Goal: Task Accomplishment & Management: Use online tool/utility

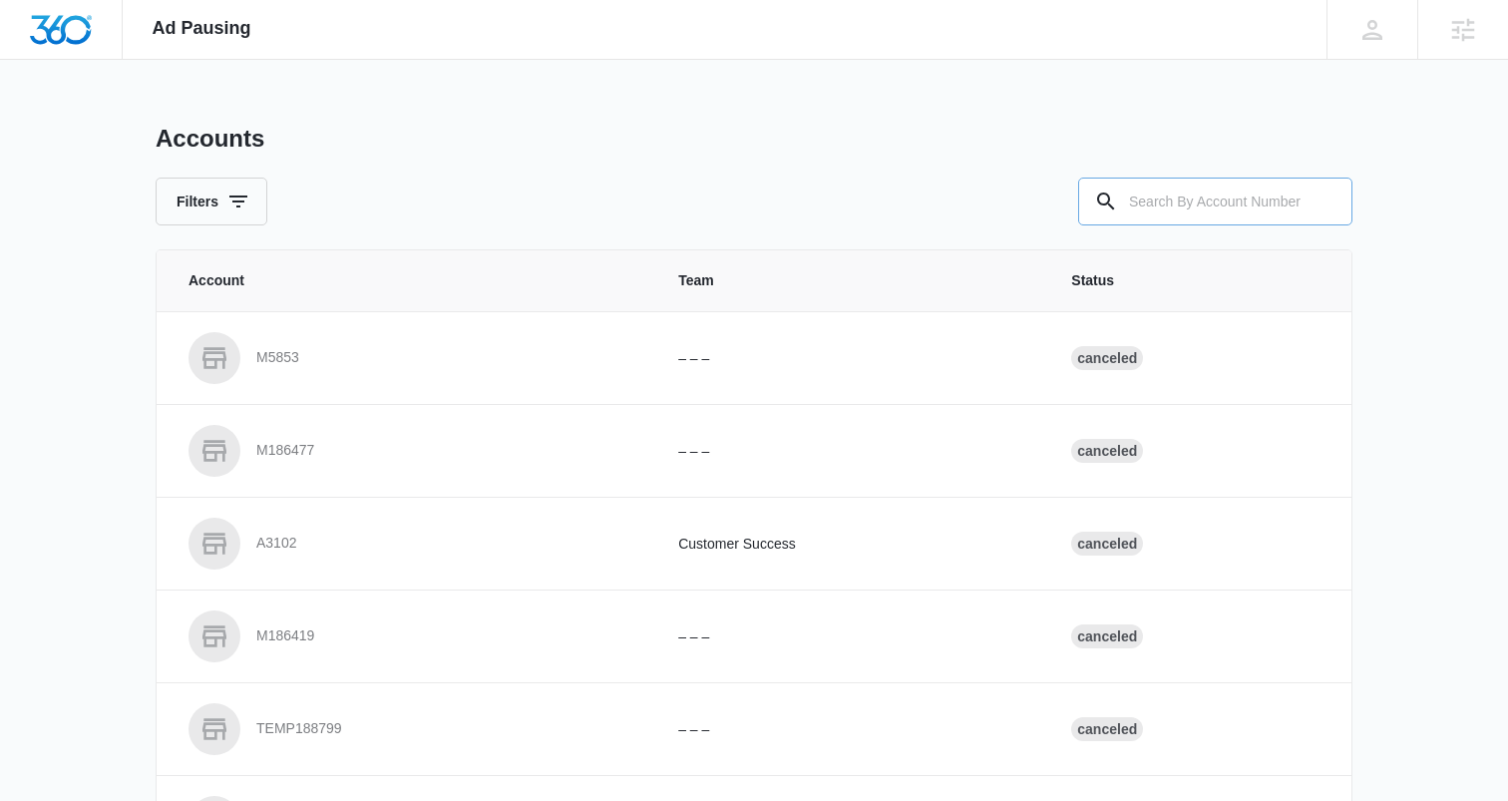
click at [1163, 192] on input "text" at bounding box center [1215, 202] width 274 height 48
paste input "M336922"
type input "M336922"
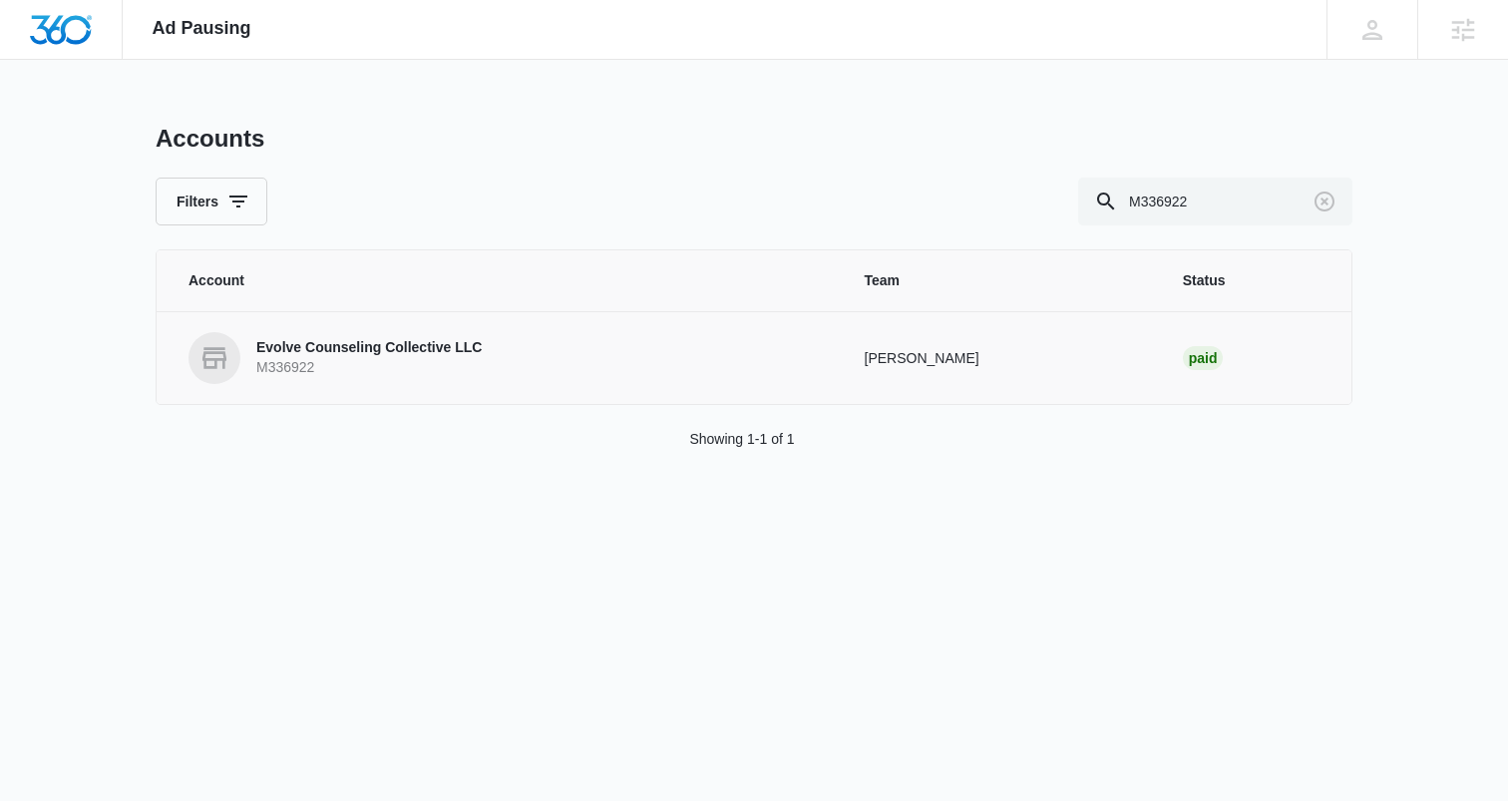
click at [338, 371] on p "M336922" at bounding box center [368, 368] width 225 height 20
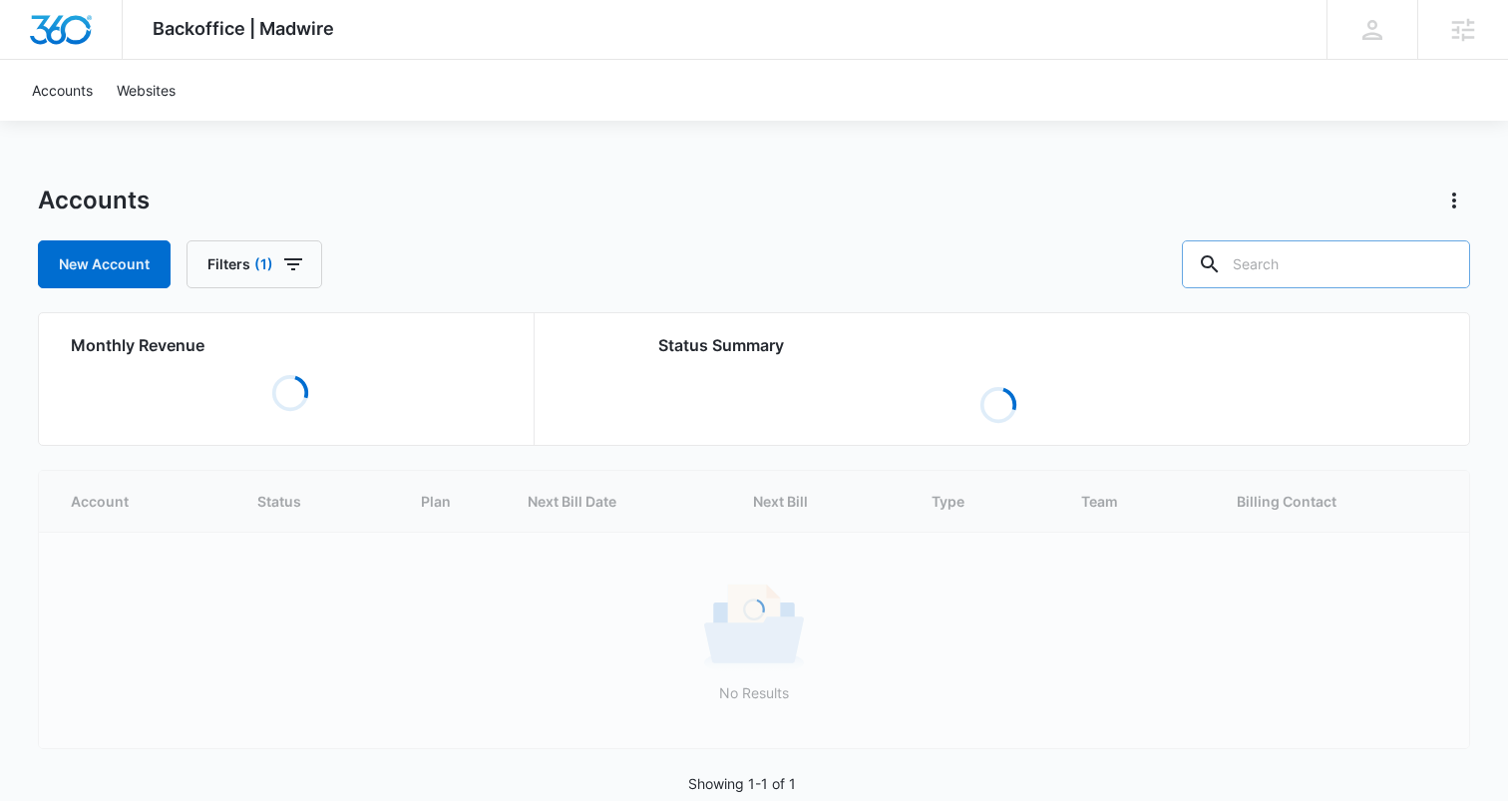
click at [1309, 265] on input "text" at bounding box center [1326, 264] width 288 height 48
paste input "M336922"
type input "M336922"
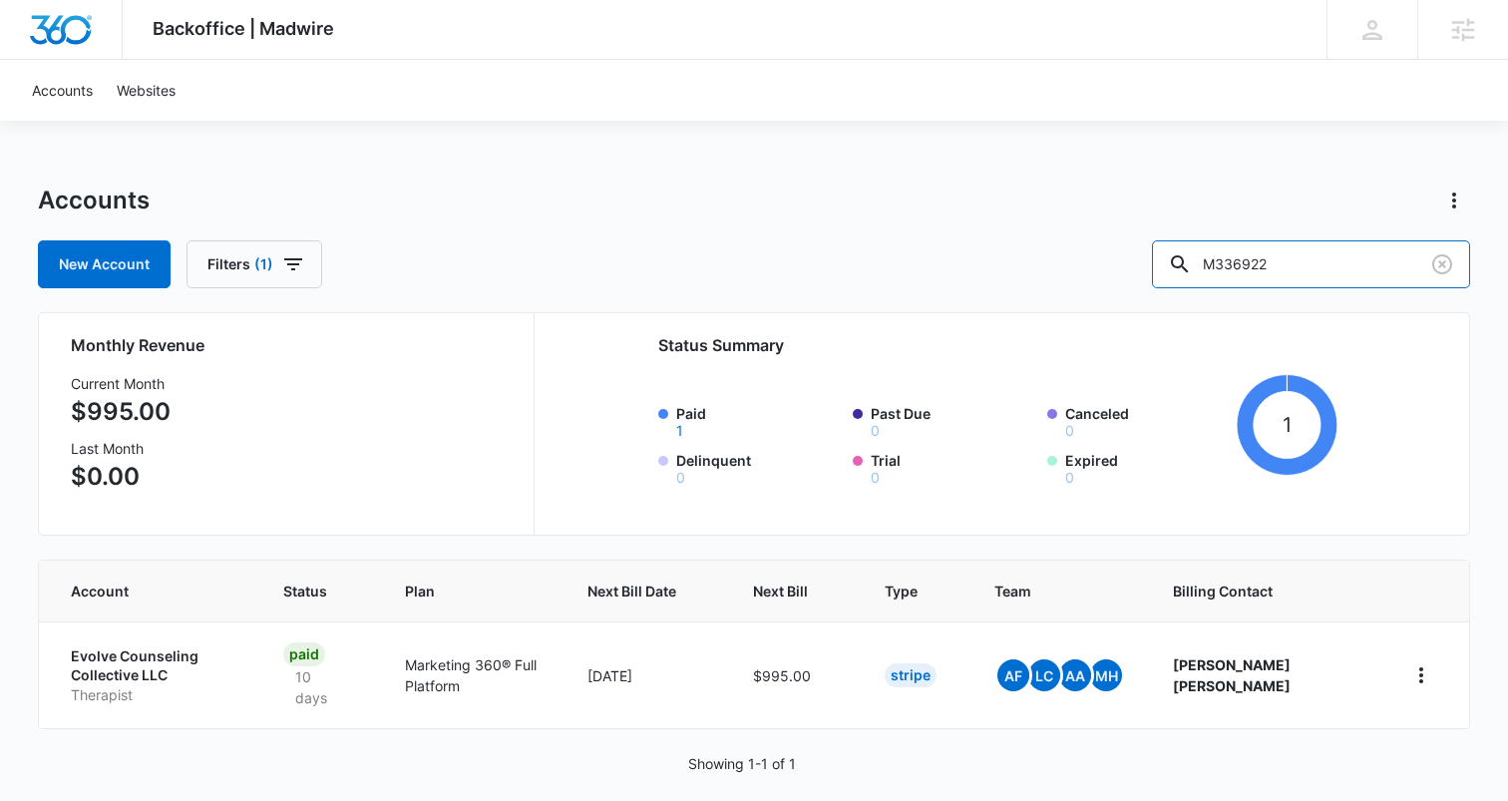
scroll to position [21, 0]
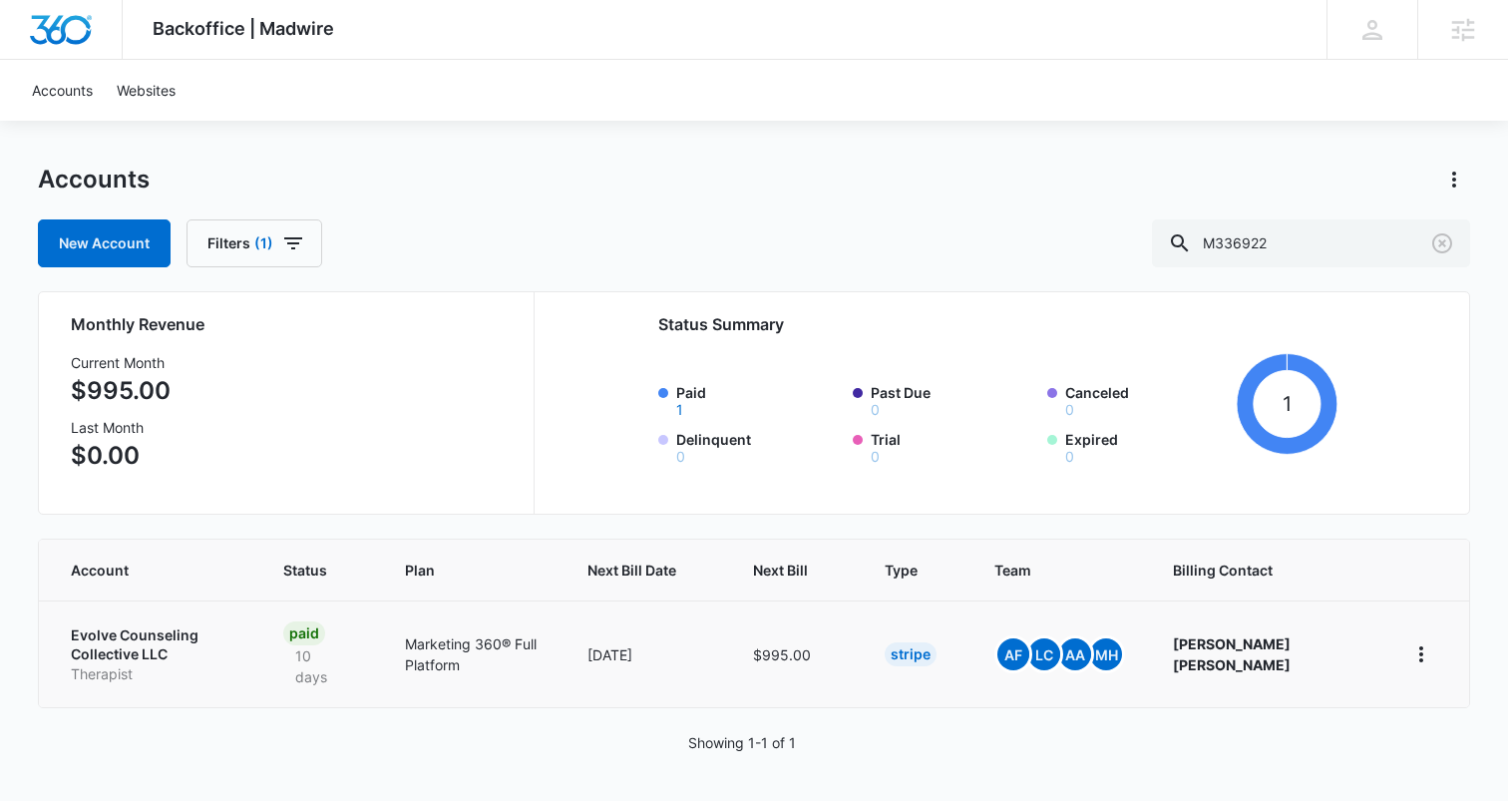
click at [110, 660] on p "Evolve Counseling Collective LLC" at bounding box center [153, 644] width 165 height 39
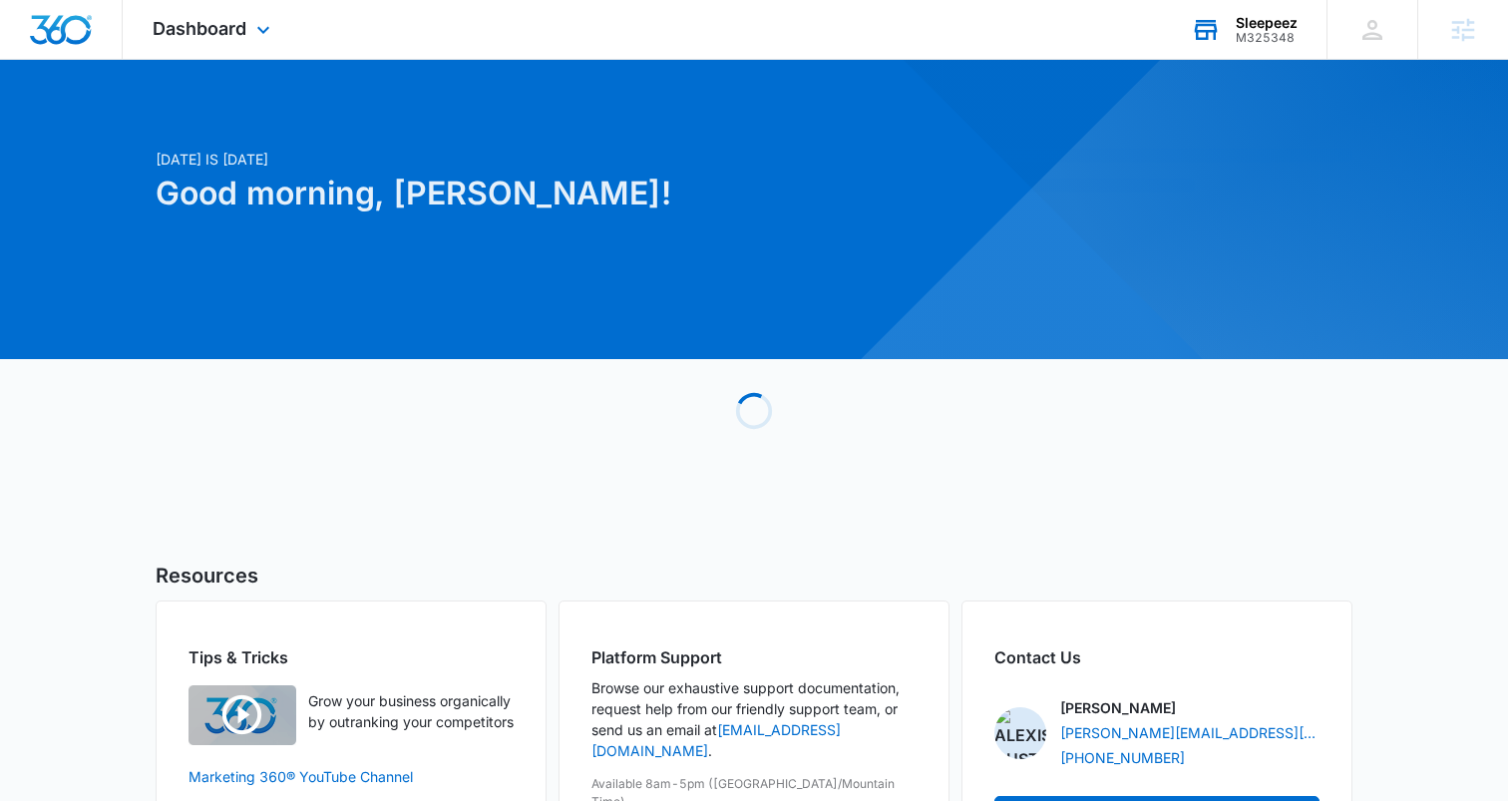
click at [1251, 37] on div "M325348" at bounding box center [1267, 38] width 62 height 14
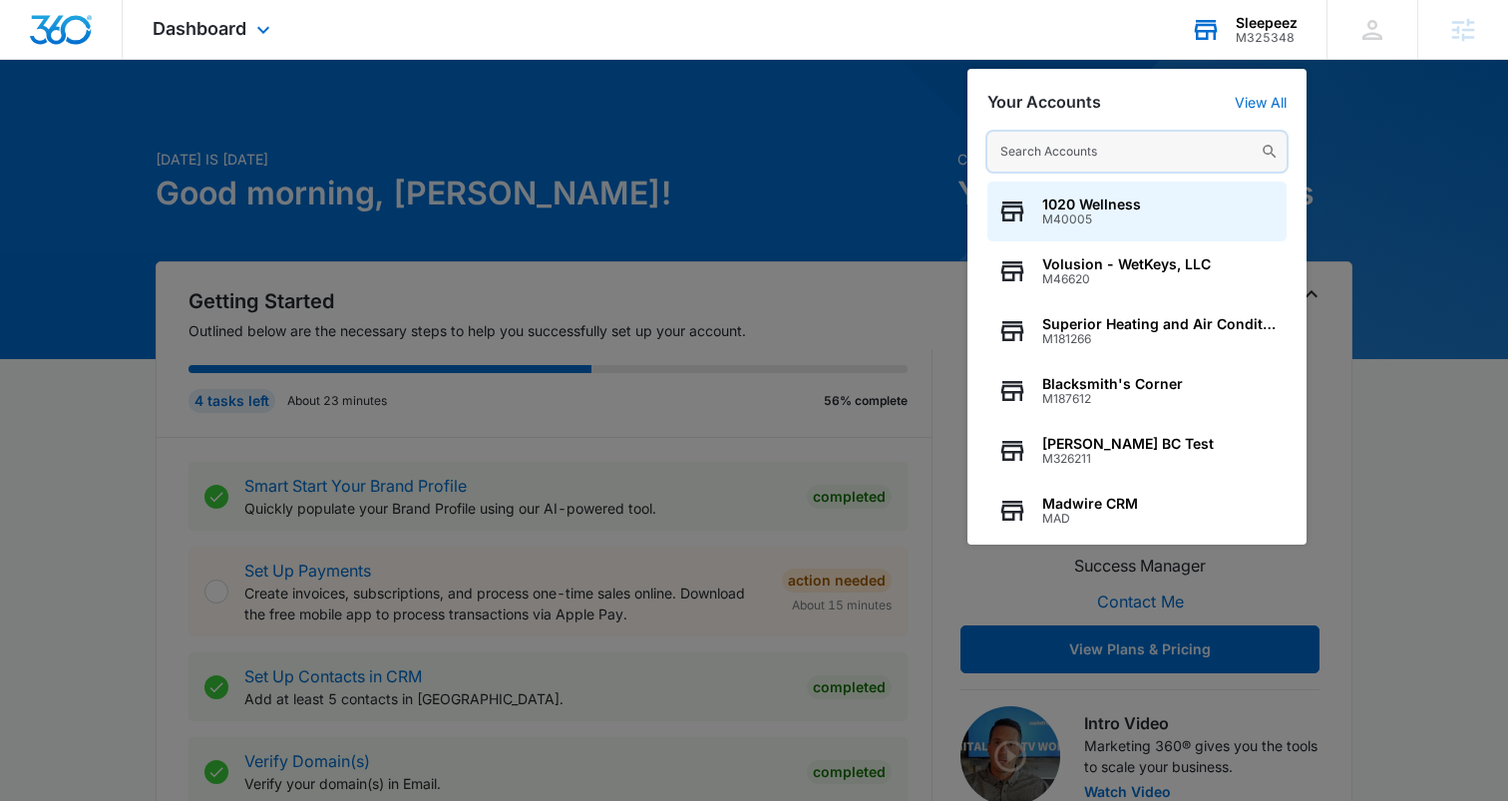
click at [1034, 156] on input "text" at bounding box center [1136, 152] width 299 height 40
paste input "M336922"
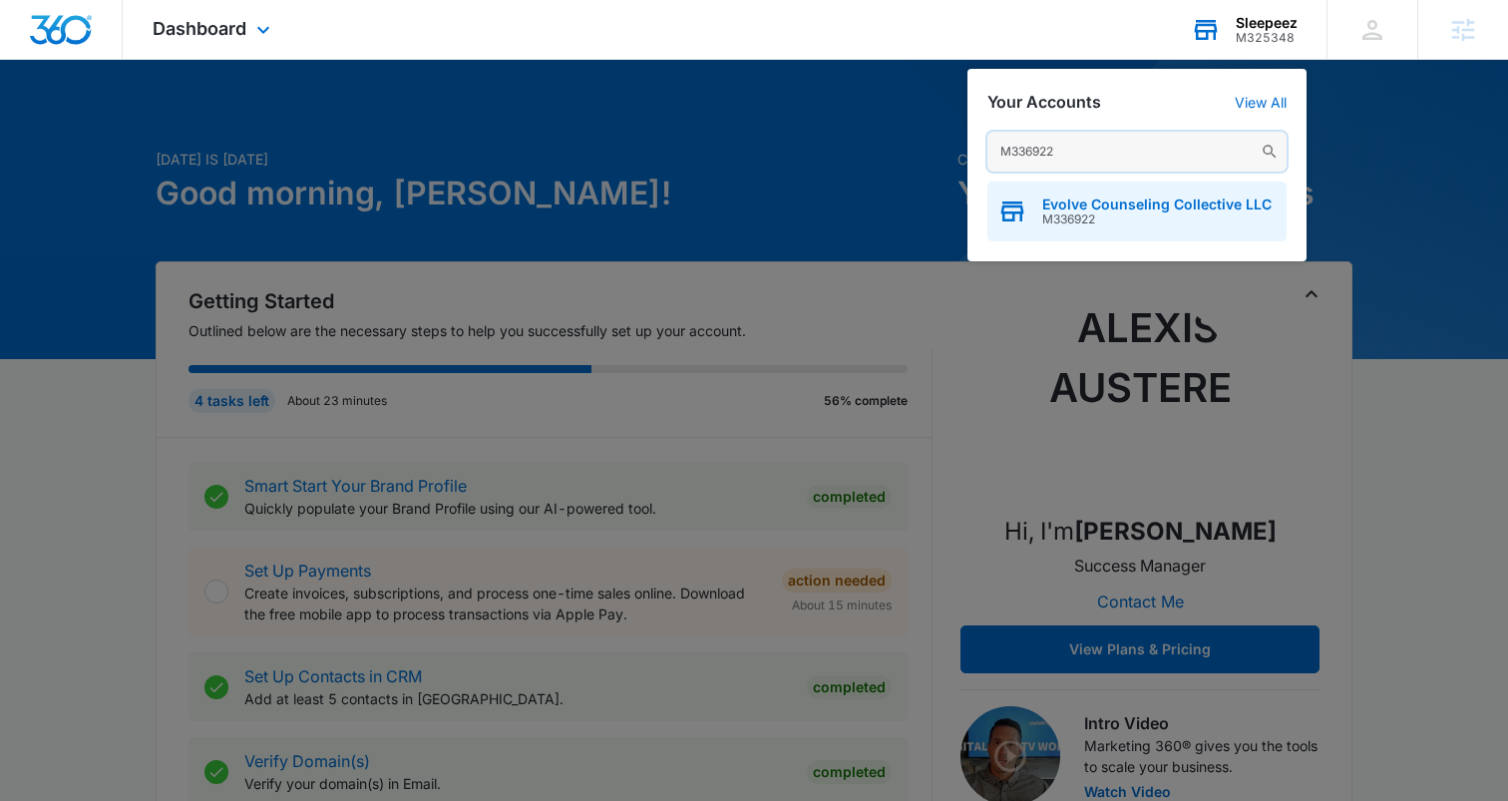
type input "M336922"
click at [1039, 214] on div "Evolve Counseling Collective LLC M336922" at bounding box center [1136, 212] width 299 height 60
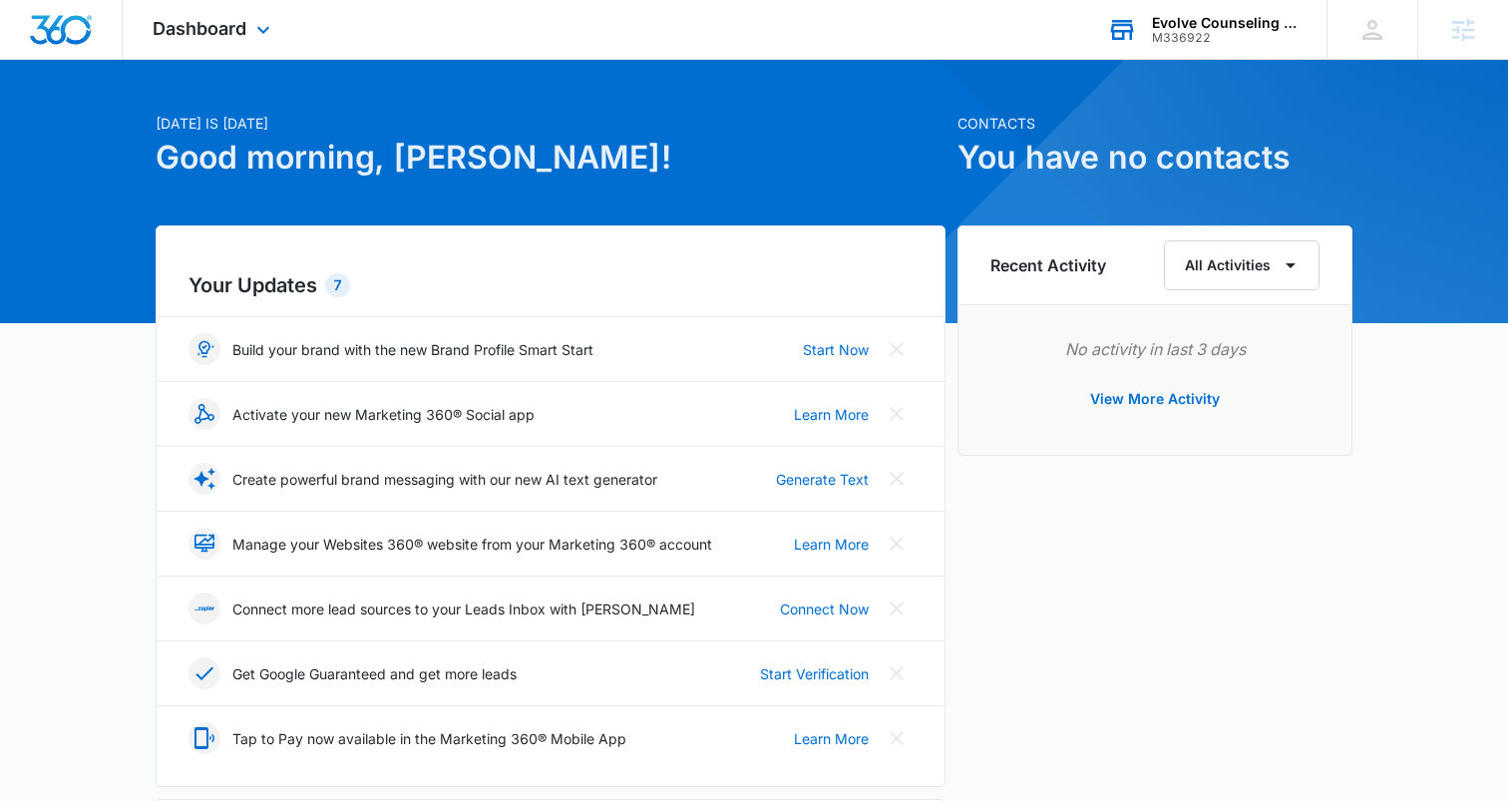
scroll to position [38, 0]
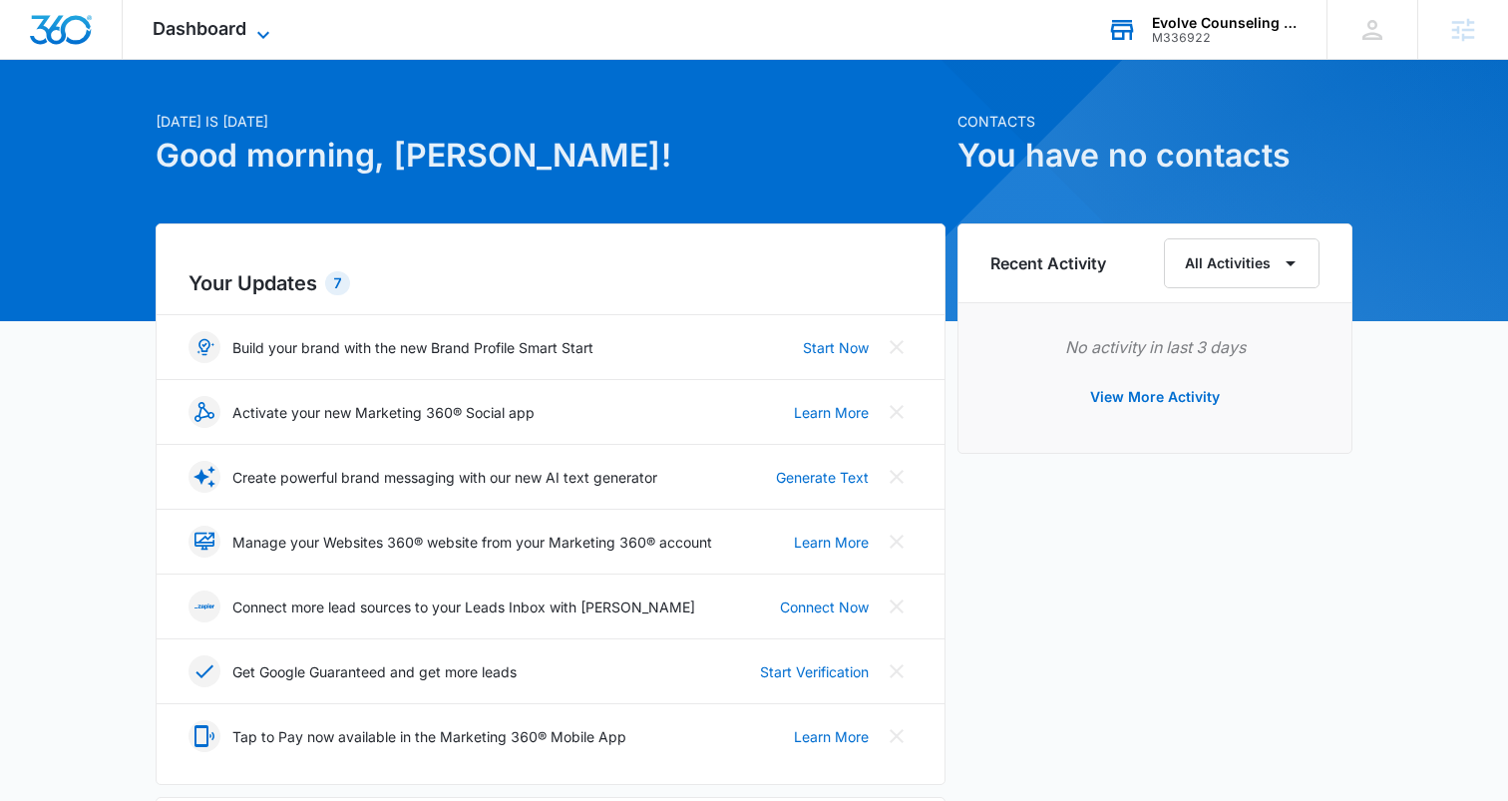
click at [252, 34] on icon at bounding box center [263, 35] width 24 height 24
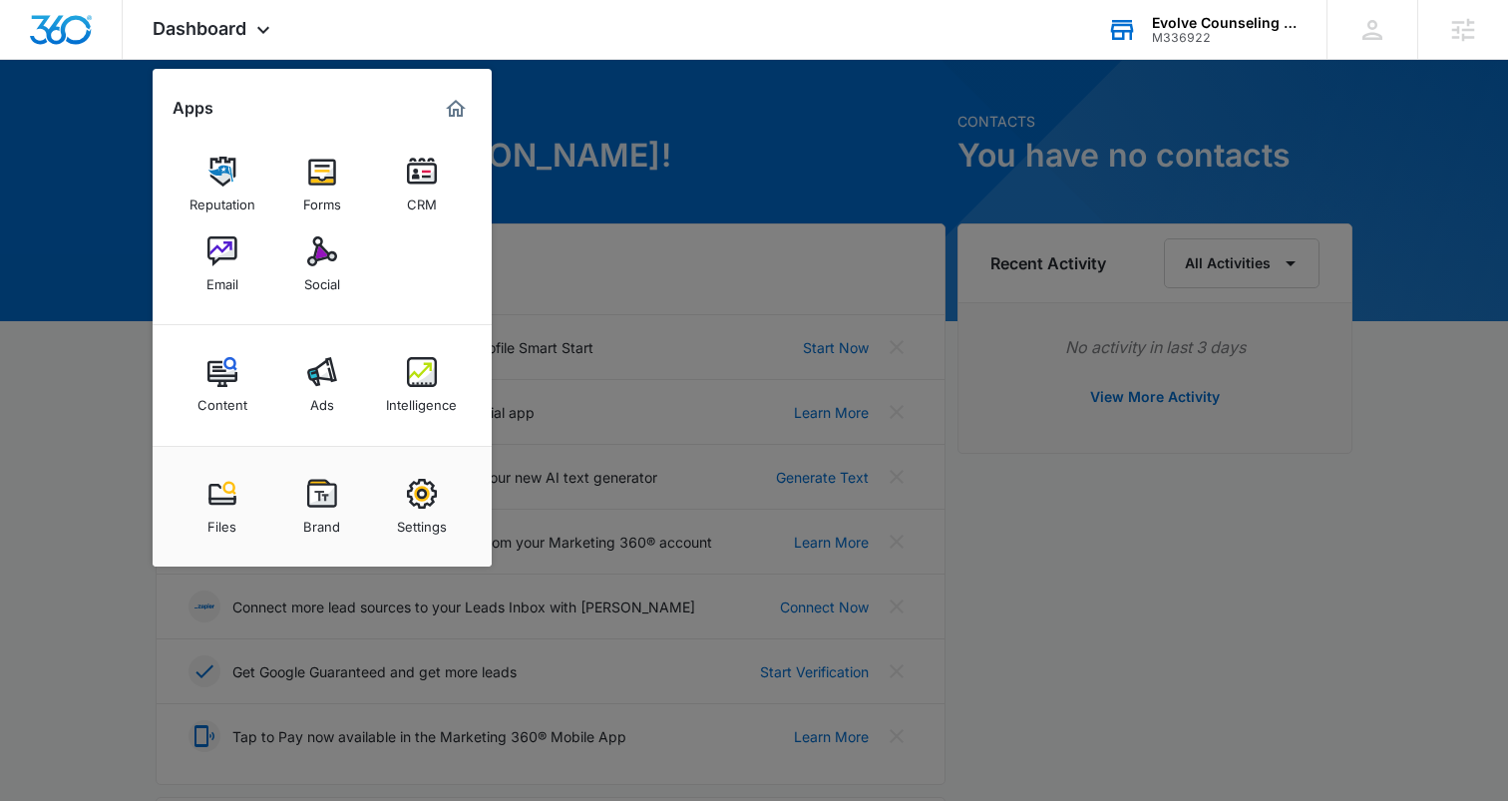
click at [415, 362] on img at bounding box center [422, 372] width 30 height 30
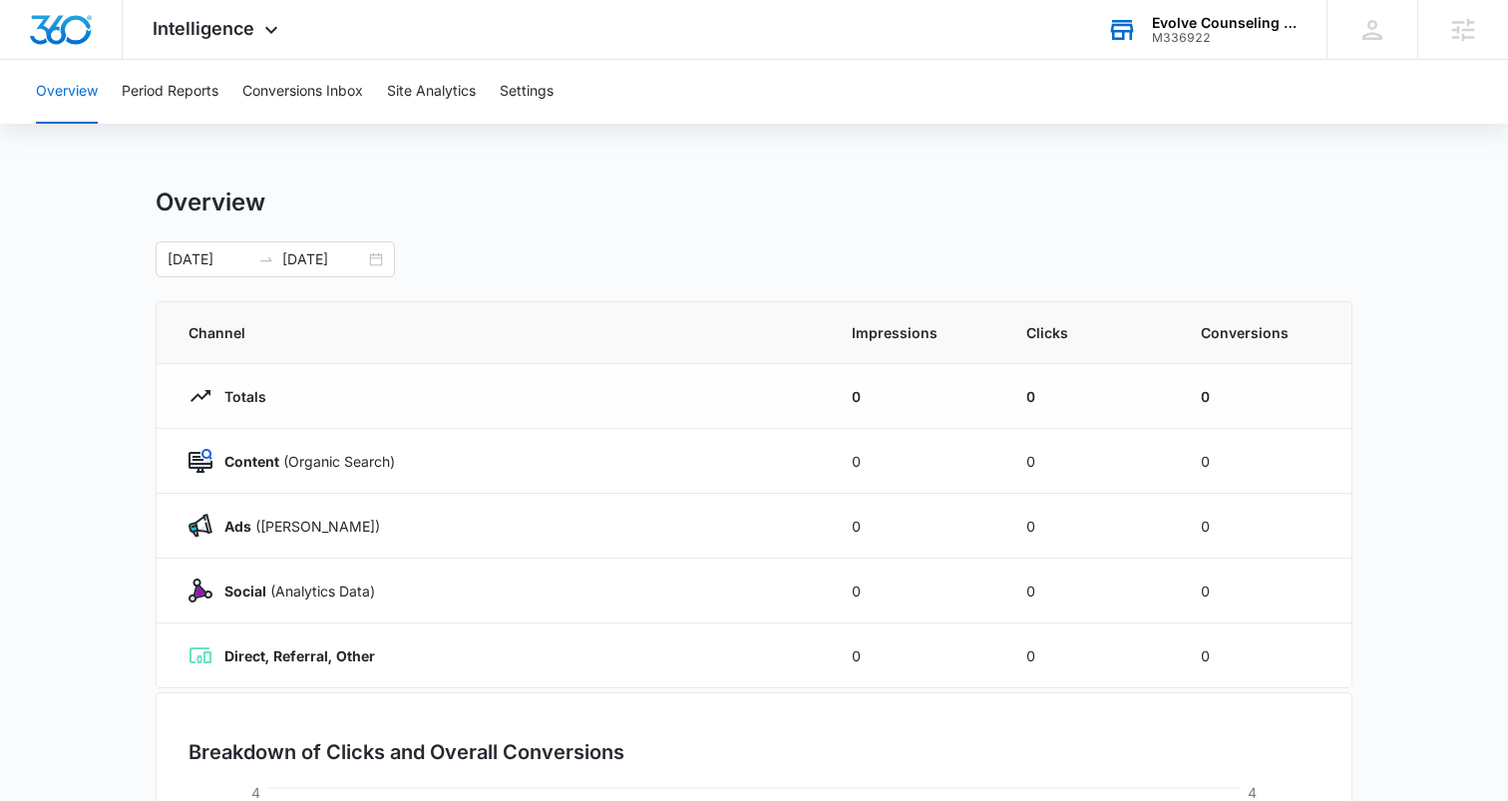
scroll to position [1, 0]
click at [531, 86] on button "Settings" at bounding box center [527, 92] width 54 height 64
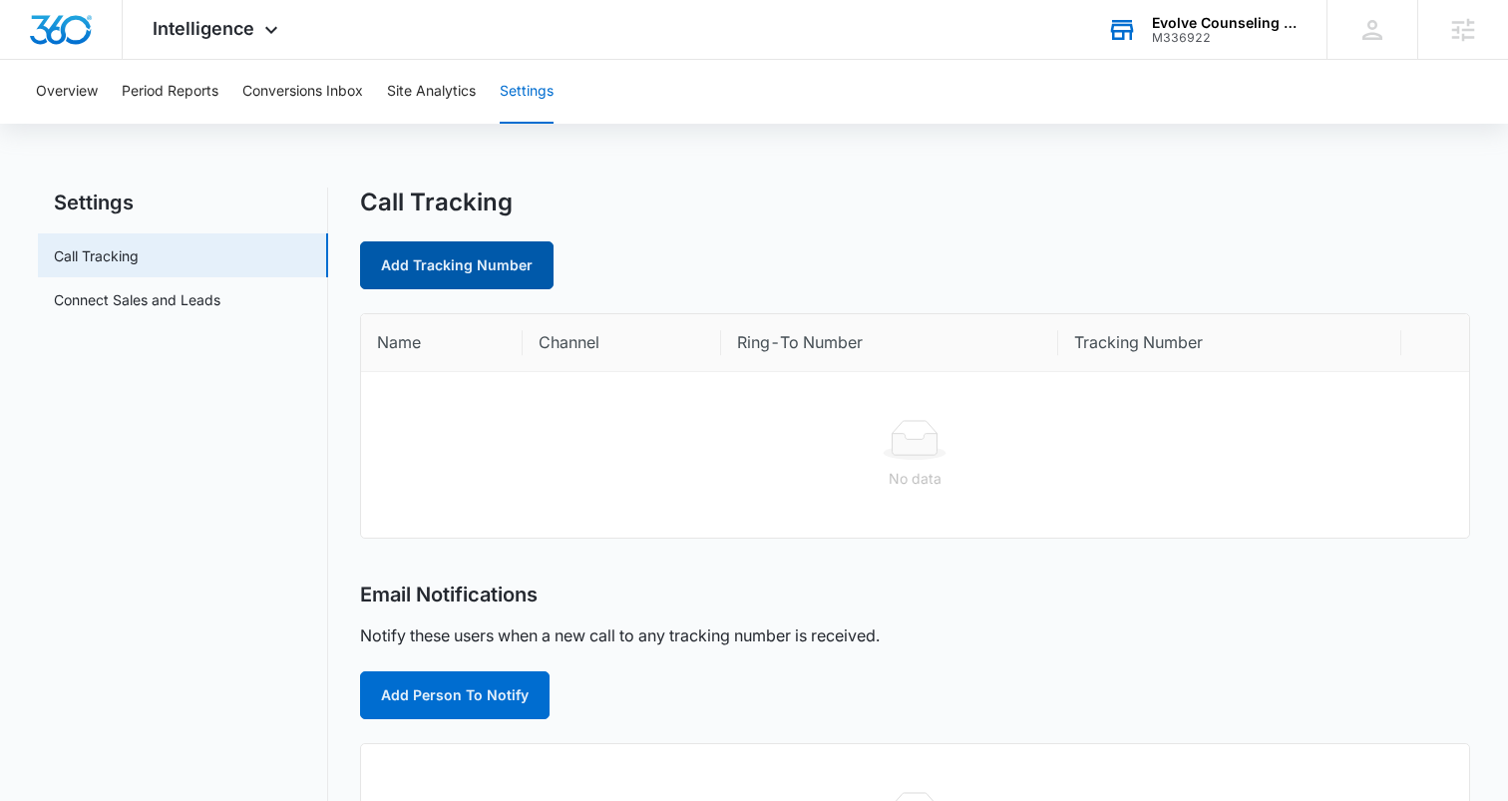
click at [494, 280] on link "Add Tracking Number" at bounding box center [457, 265] width 194 height 48
select select "by_area_code"
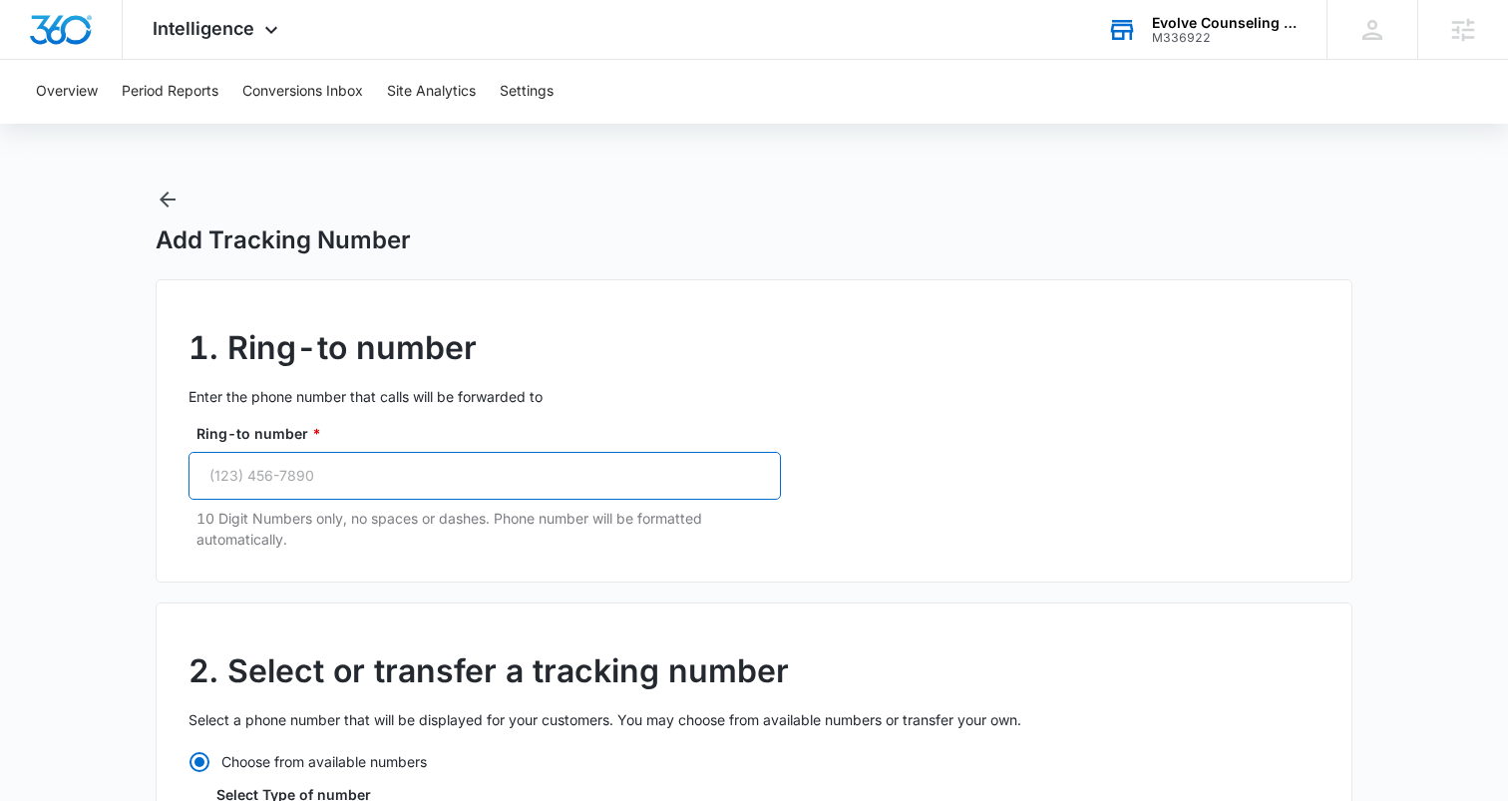
click at [352, 468] on input "Ring-to number *" at bounding box center [485, 476] width 592 height 48
paste input "[PHONE_NUMBER]"
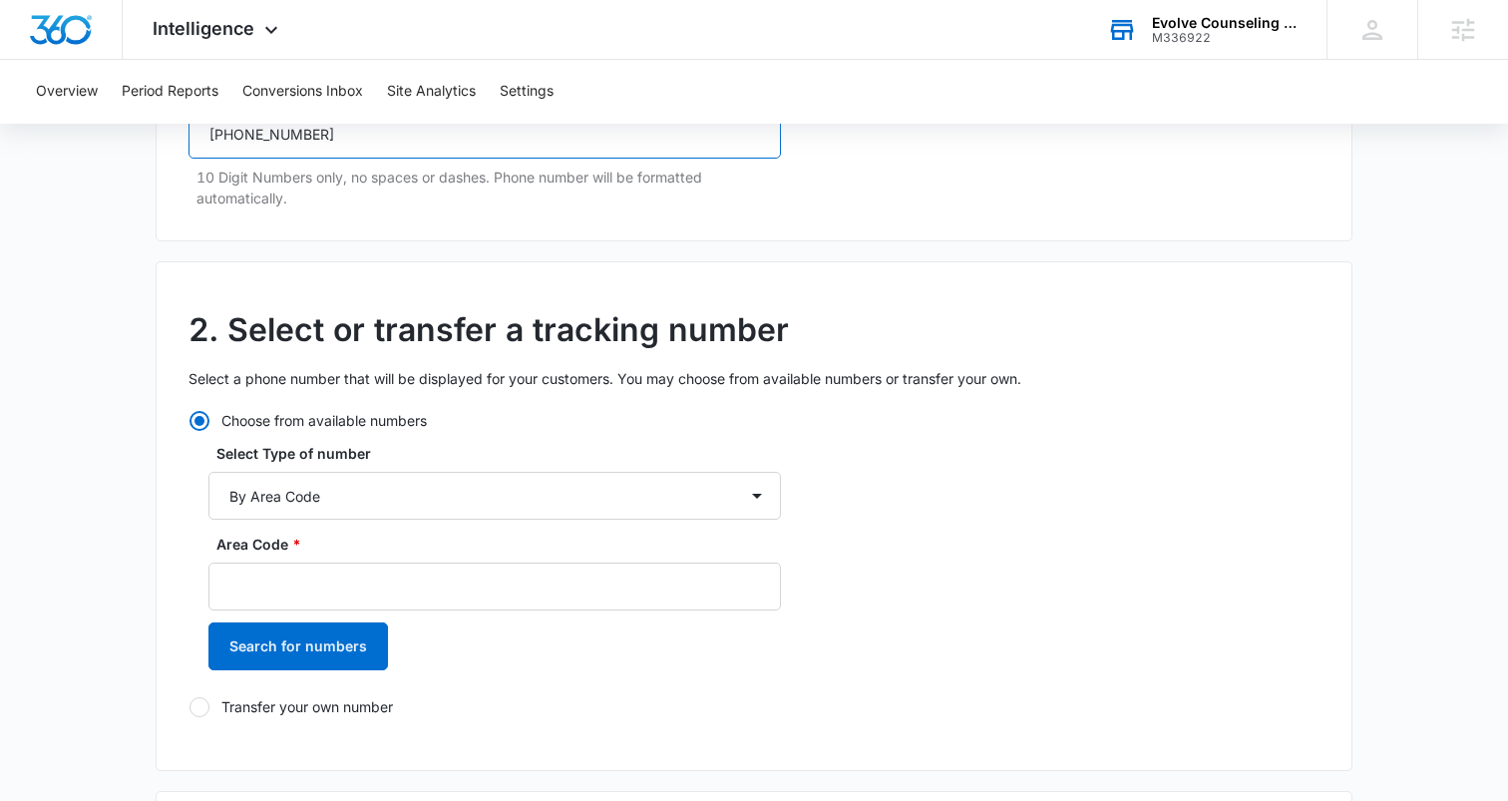
scroll to position [416, 0]
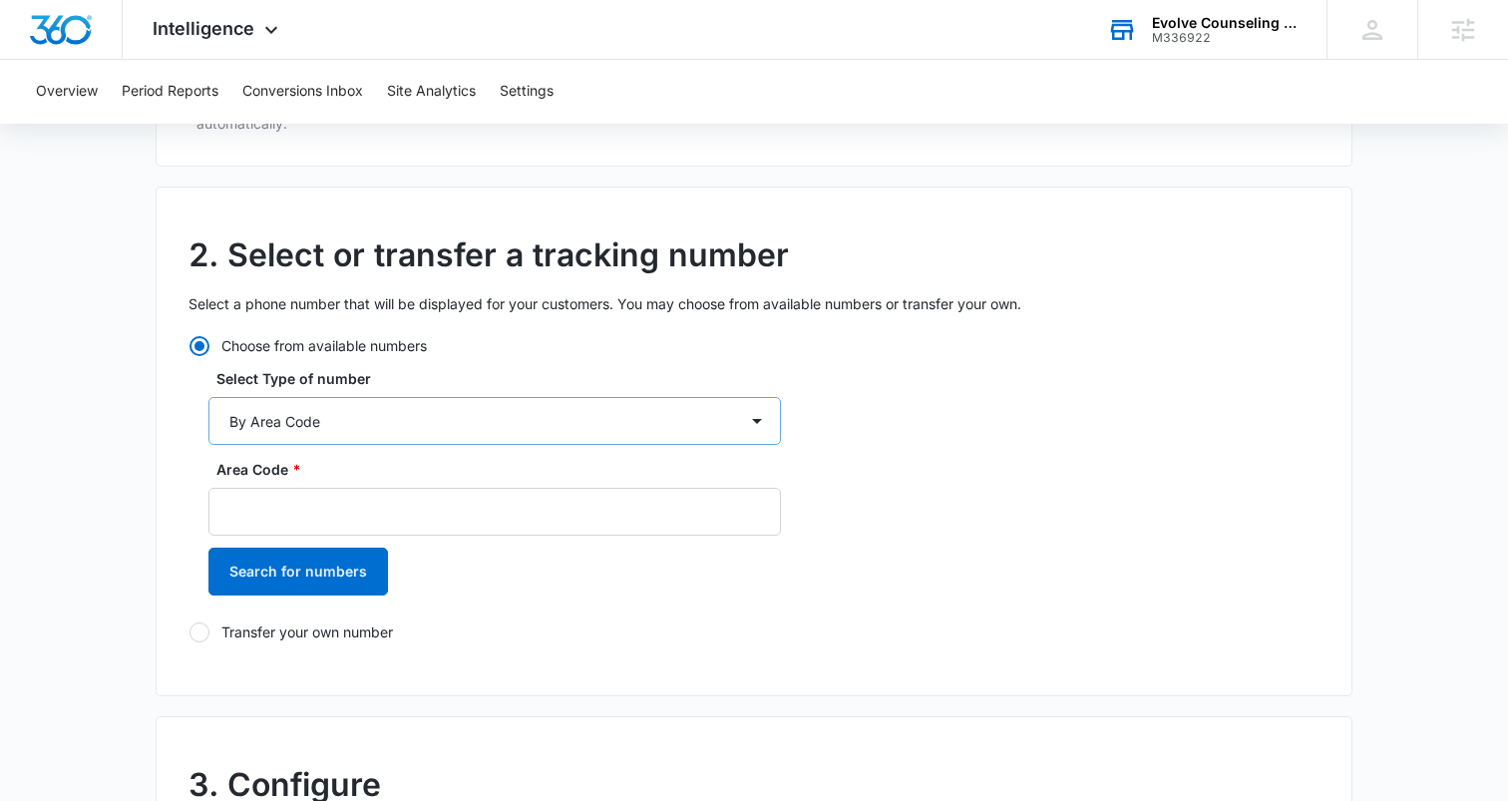
type input "[PHONE_NUMBER]"
click at [287, 419] on select "By City & State By State Only By Zip Code By Area Code Toll Free Numbers" at bounding box center [494, 421] width 573 height 48
click at [291, 510] on input "Area Code *" at bounding box center [494, 512] width 573 height 48
type input "719"
drag, startPoint x: 138, startPoint y: 552, endPoint x: 267, endPoint y: 575, distance: 131.7
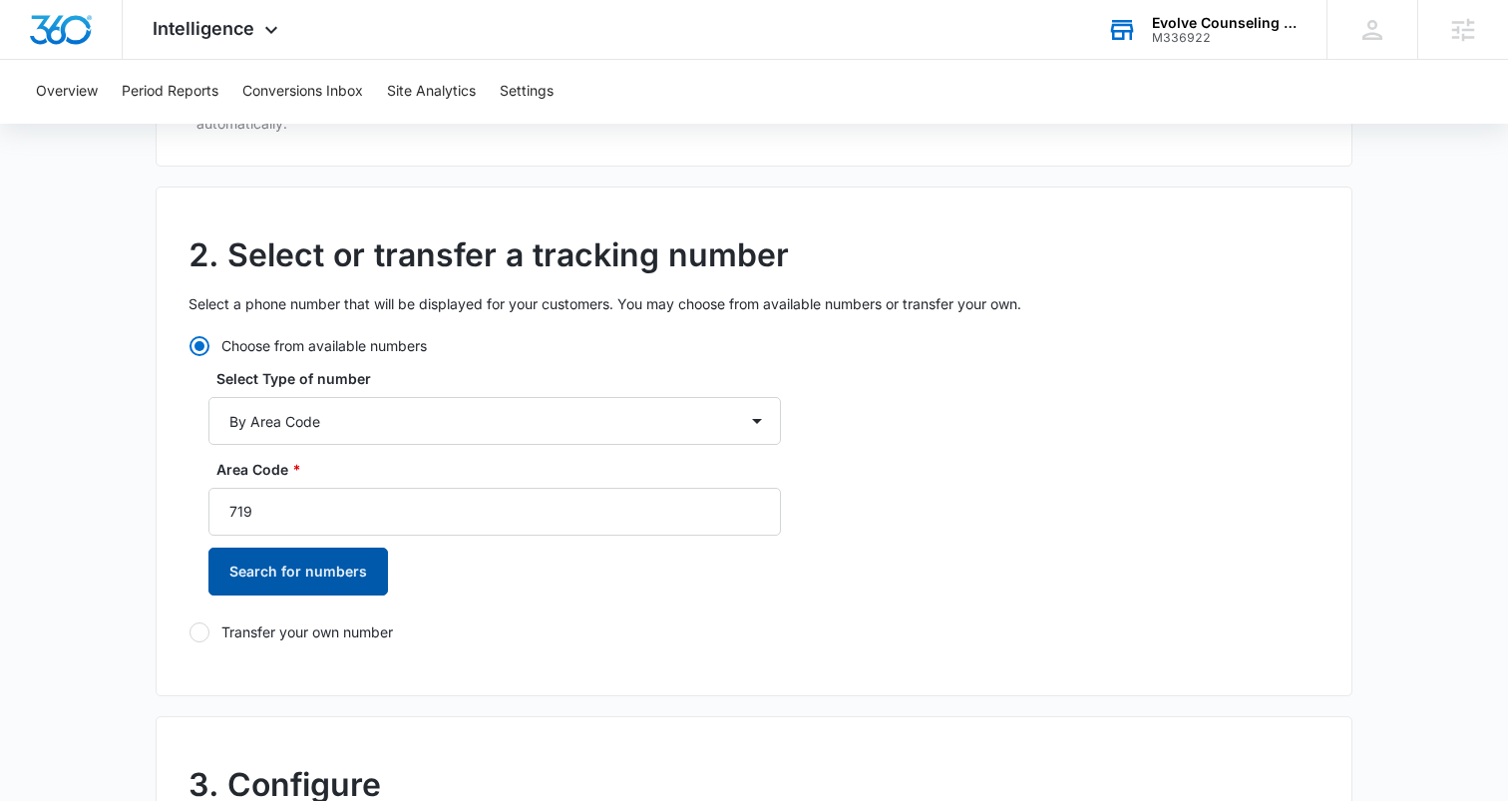
click at [138, 552] on main "Add Tracking Number 1. Ring-to number Enter the phone number that calls will be…" at bounding box center [754, 740] width 1508 height 1936
click at [269, 575] on button "Search for numbers" at bounding box center [298, 572] width 180 height 48
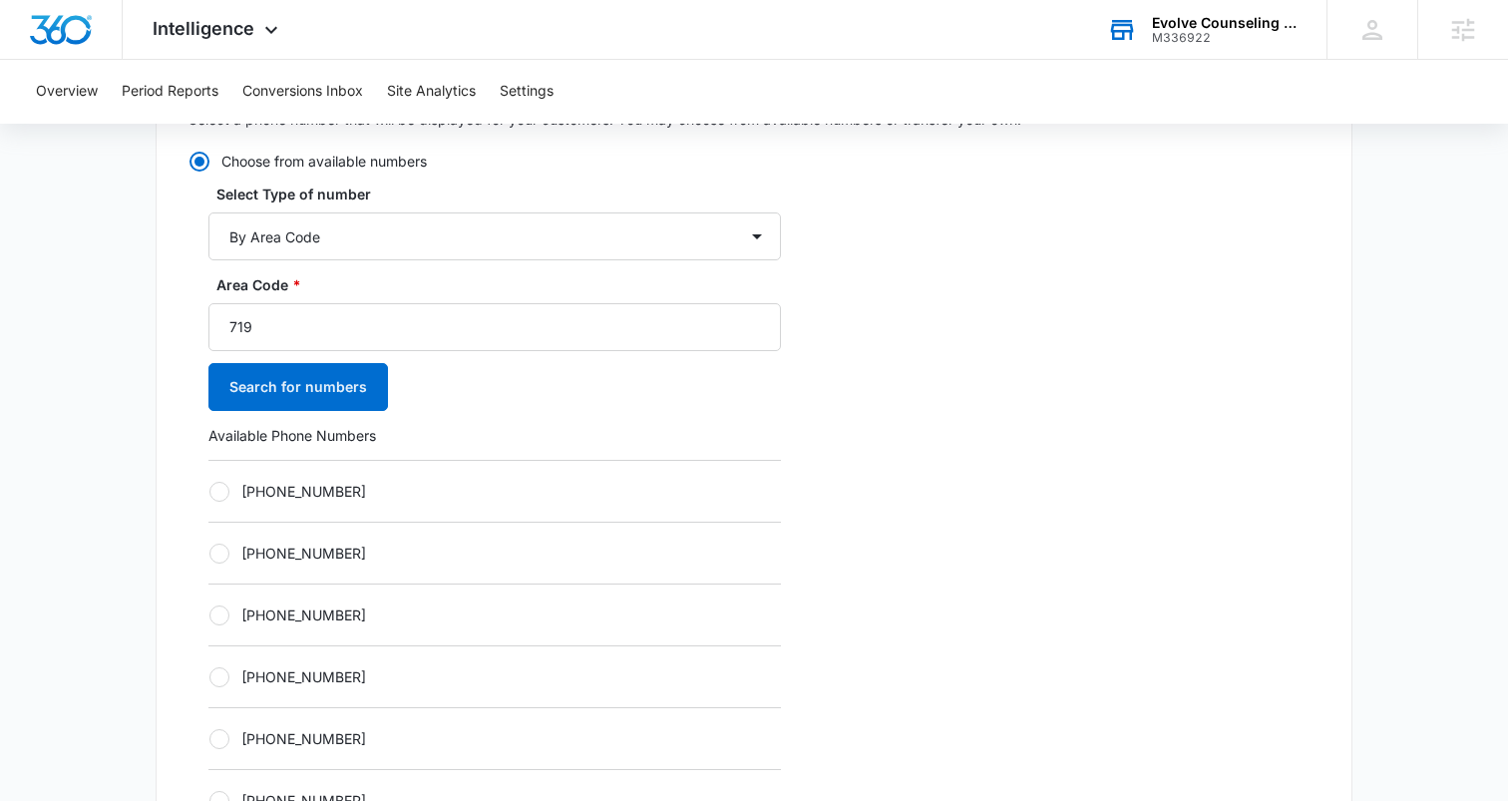
scroll to position [610, 0]
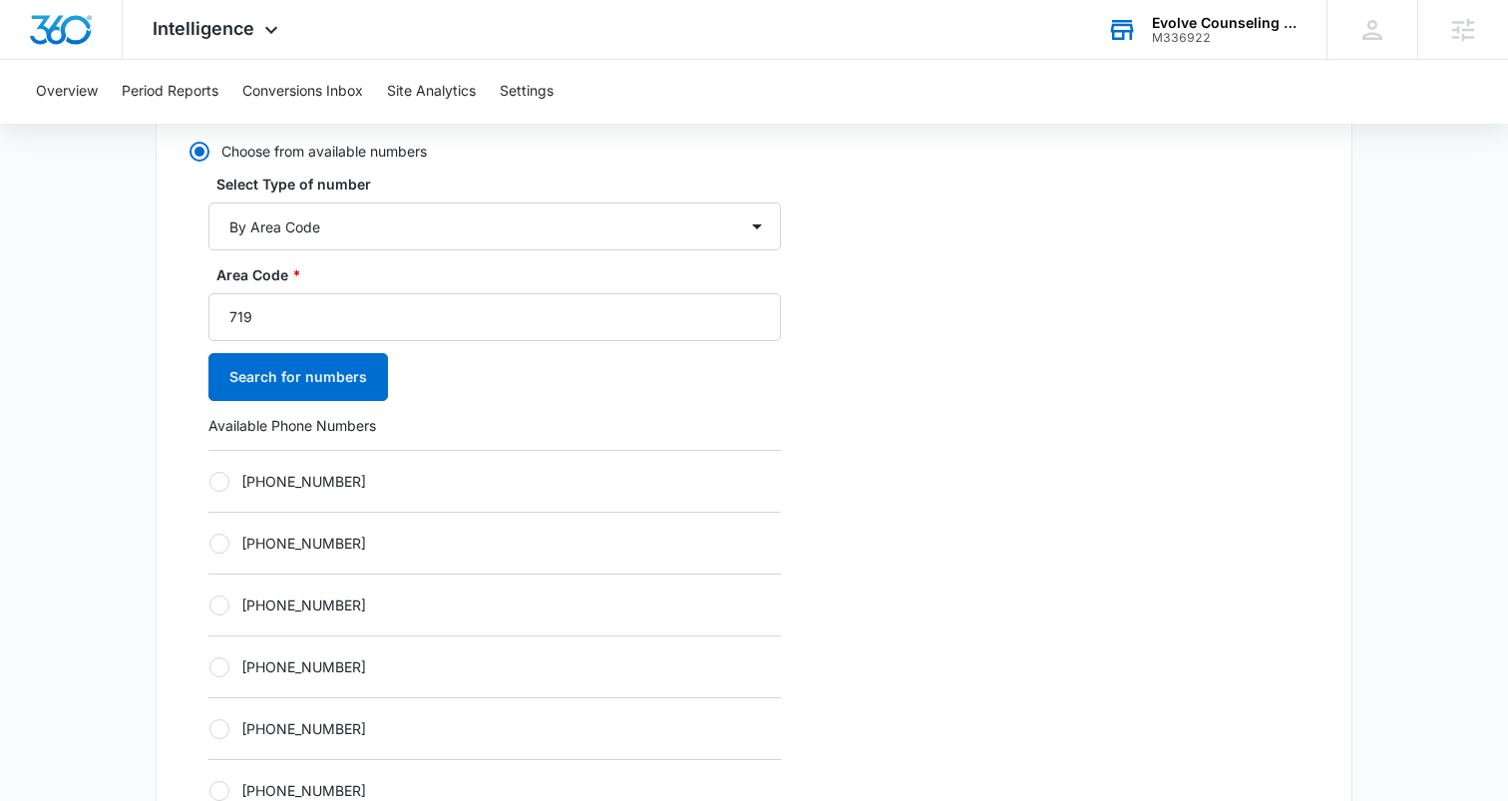
click at [209, 481] on div at bounding box center [219, 482] width 20 height 20
click at [209, 481] on input "[PHONE_NUMBER]" at bounding box center [208, 481] width 1 height 1
radio input "true"
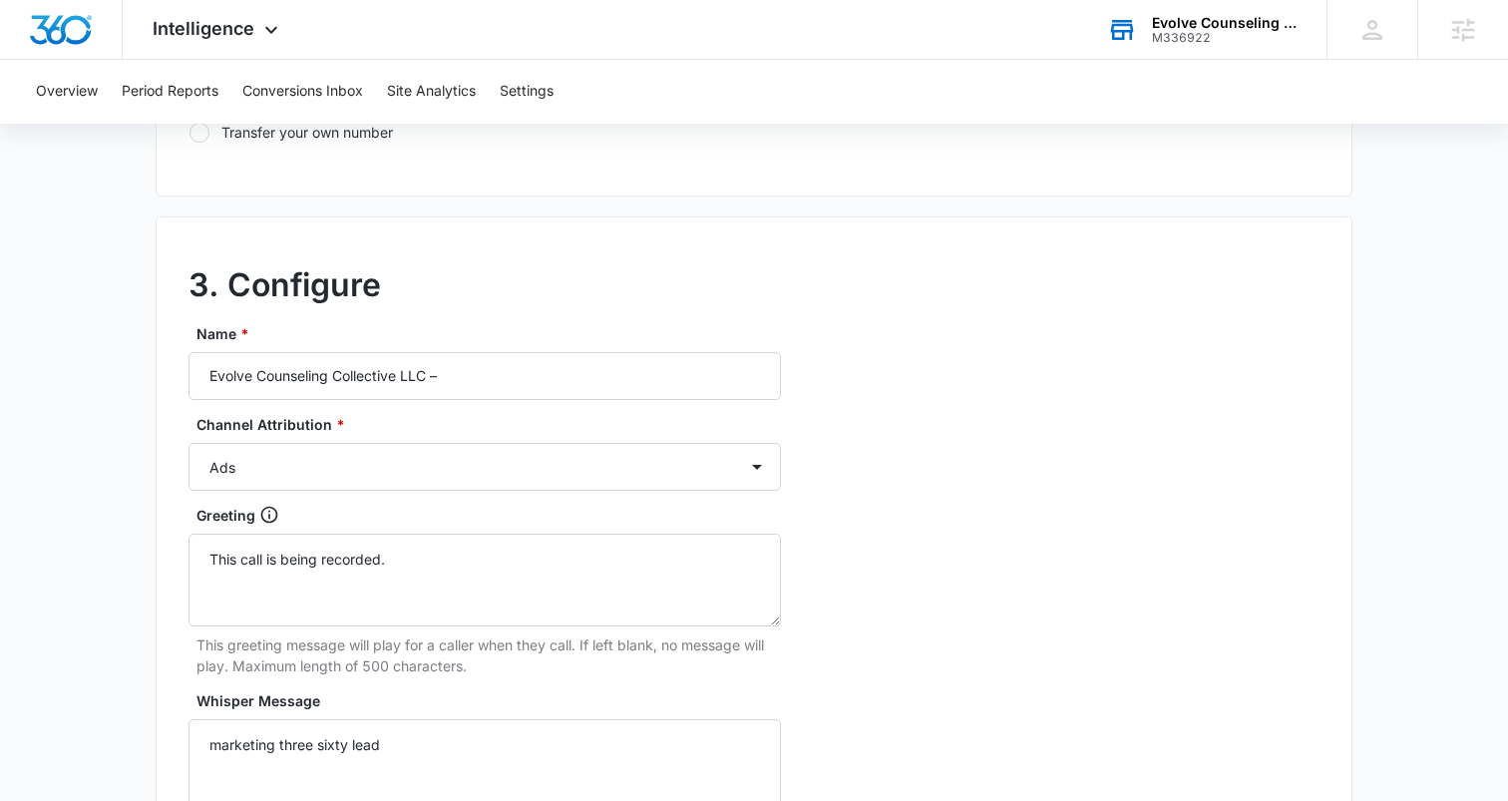
scroll to position [1656, 0]
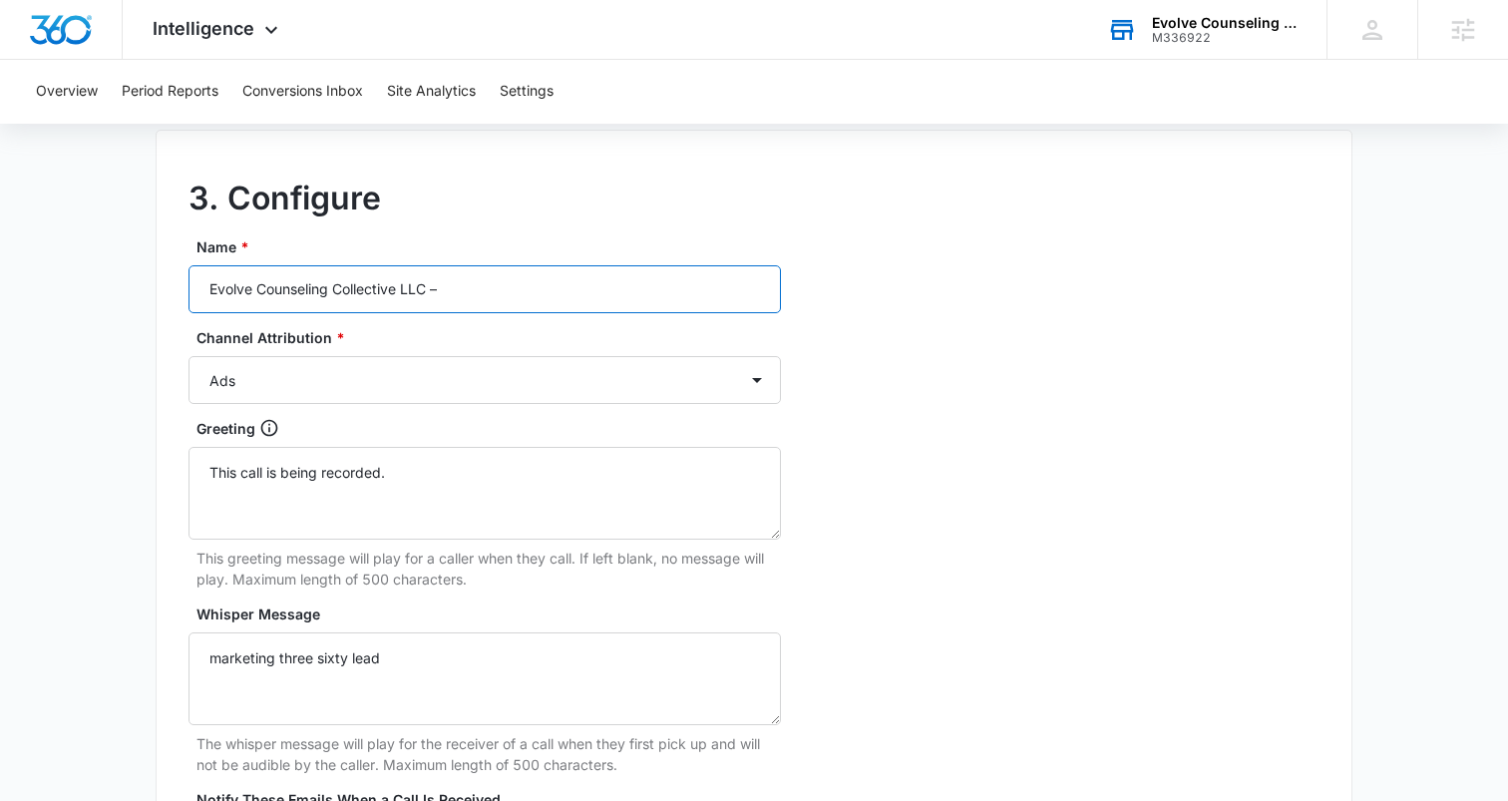
click at [496, 288] on input "Evolve Counseling Collective LLC –" at bounding box center [485, 289] width 592 height 48
type input "Evolve Counseling Collective LLC – Ads"
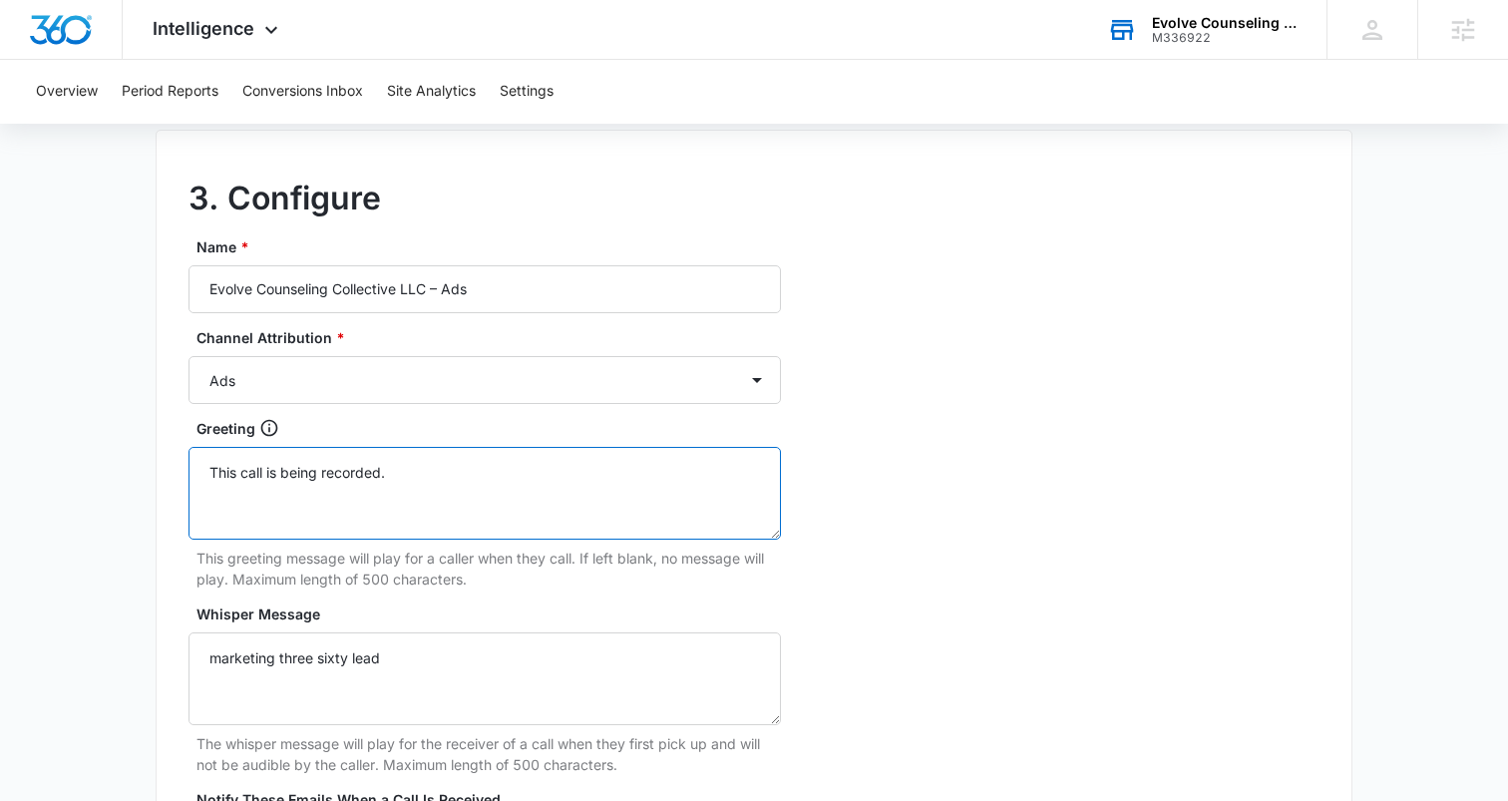
click at [436, 471] on textarea "This call is being recorded." at bounding box center [485, 493] width 592 height 93
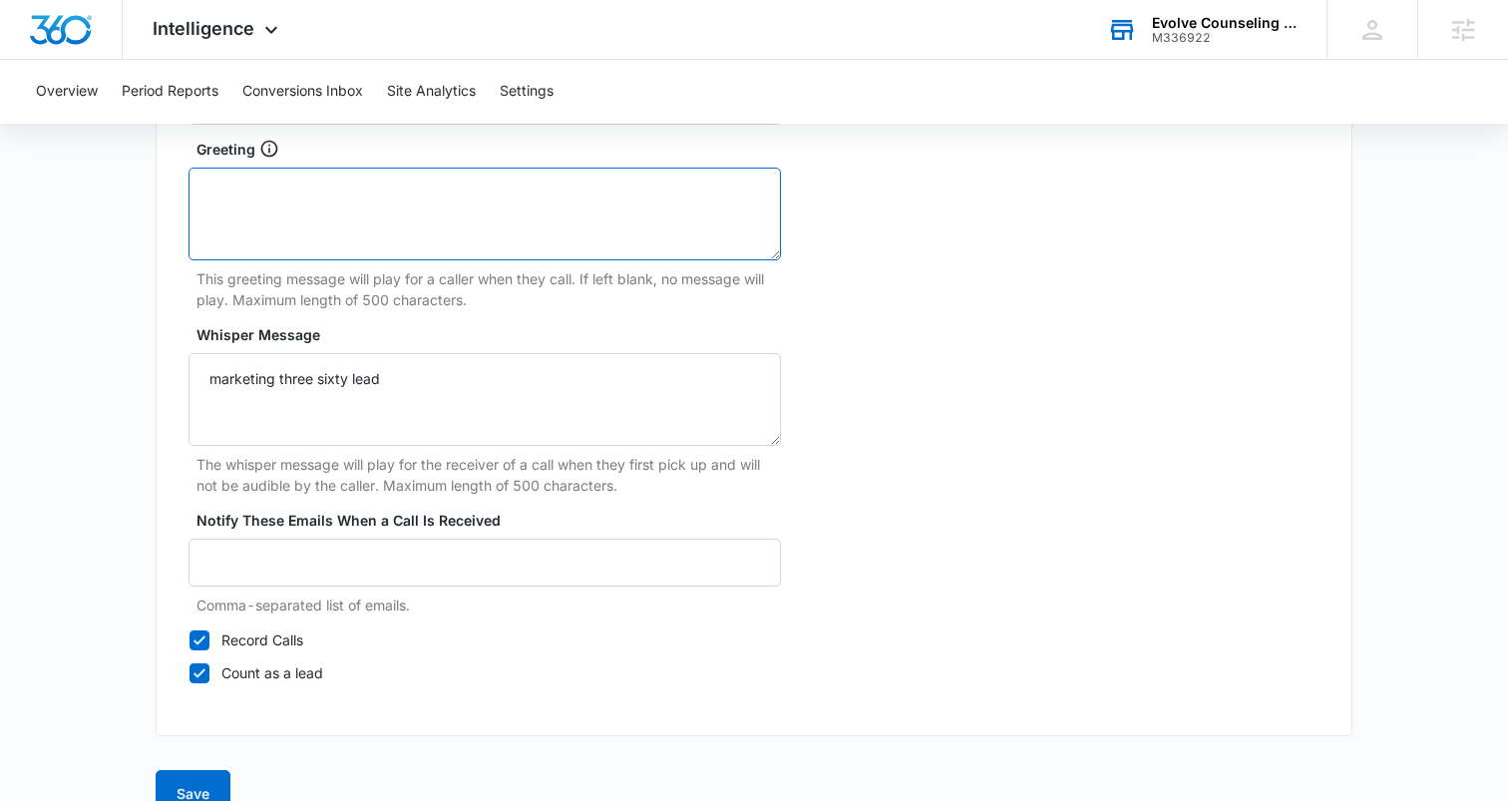
scroll to position [1934, 0]
click at [198, 640] on icon at bounding box center [200, 641] width 18 height 18
click at [190, 640] on input "Record Calls" at bounding box center [189, 640] width 1 height 1
checkbox input "false"
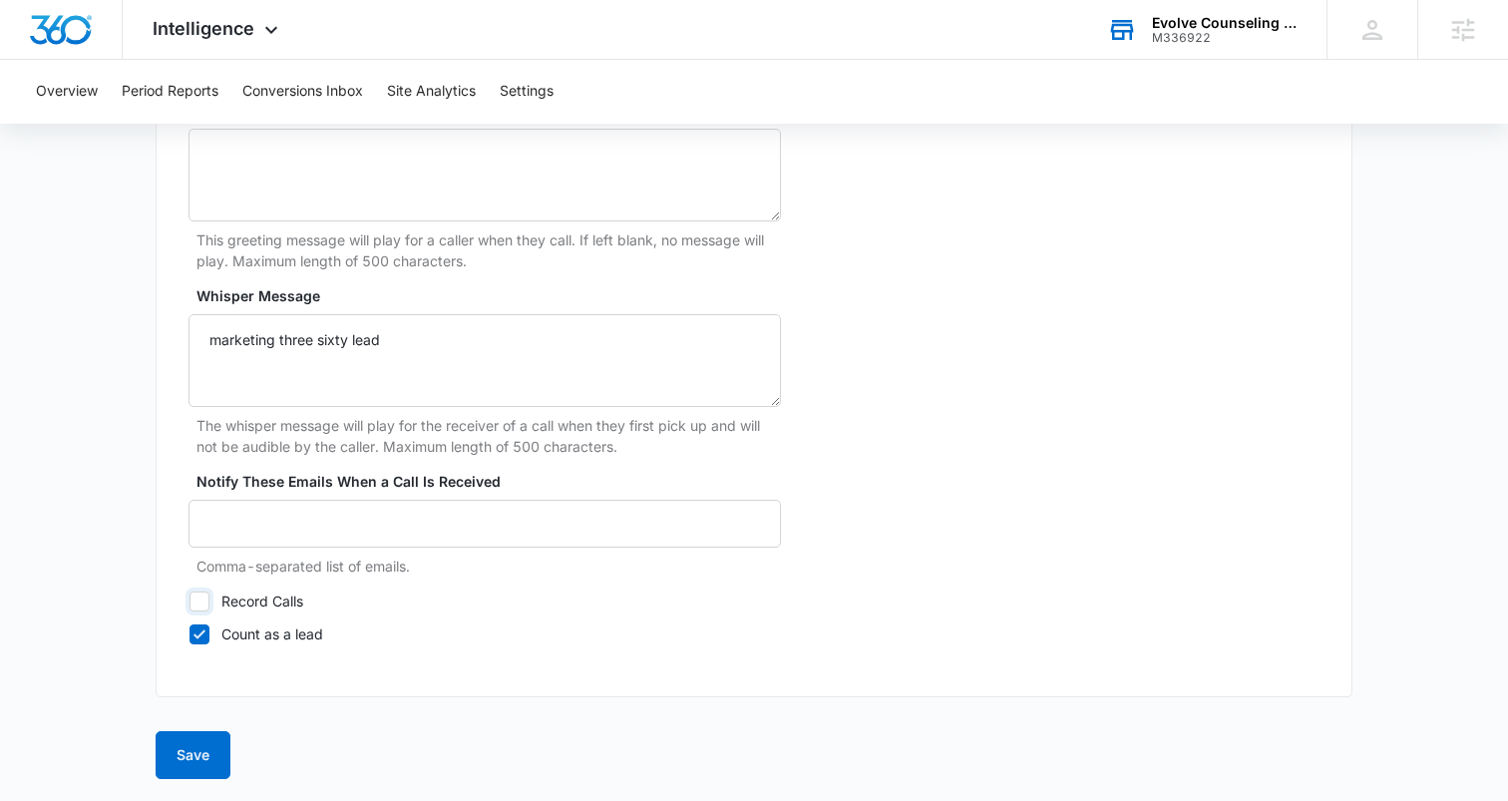
scroll to position [1976, 0]
click at [196, 742] on button "Save" at bounding box center [193, 753] width 75 height 48
